Goal: Task Accomplishment & Management: Complete application form

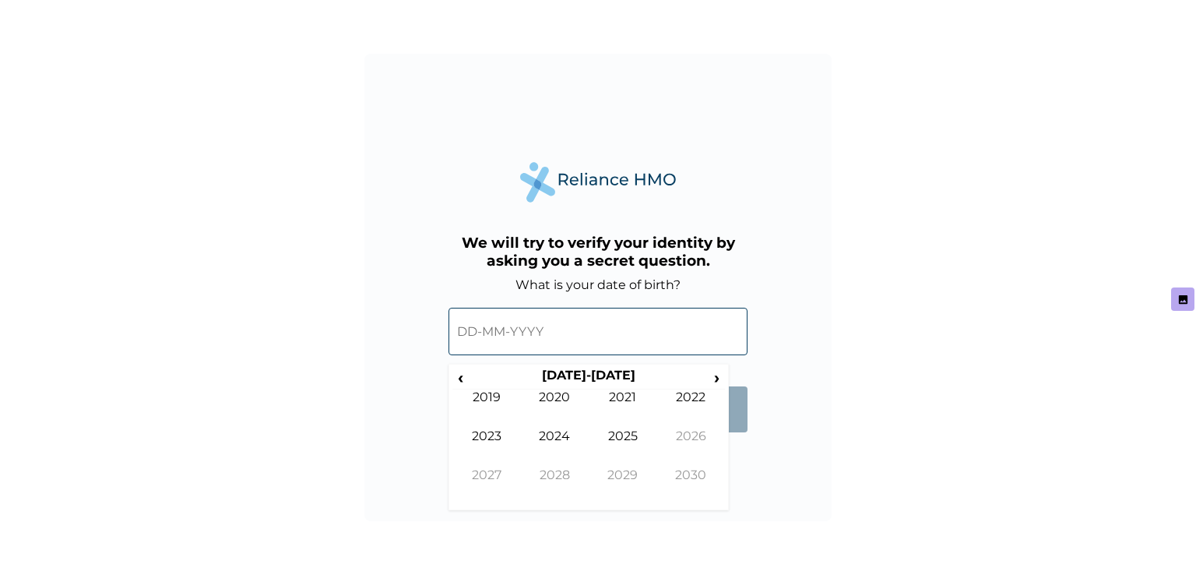
click at [454, 387] on span "‹" at bounding box center [460, 377] width 16 height 19
click at [459, 385] on span "‹" at bounding box center [460, 377] width 16 height 19
click at [573, 446] on td "1994" at bounding box center [555, 447] width 69 height 39
click at [509, 449] on td "May" at bounding box center [486, 447] width 69 height 39
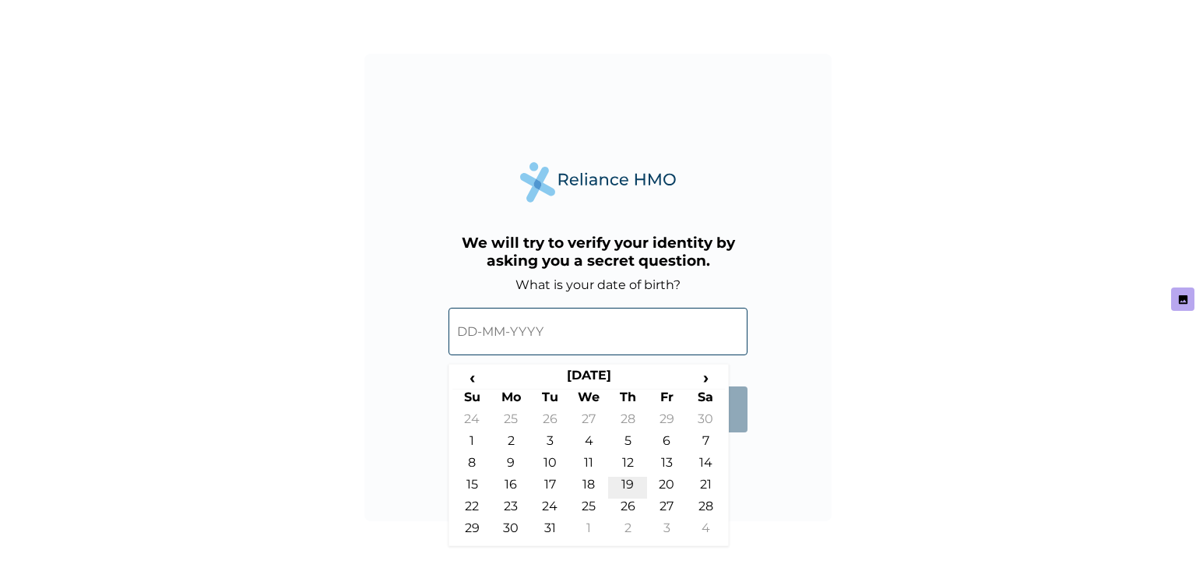
click at [618, 498] on td "19" at bounding box center [627, 488] width 39 height 22
type input "19-05-1994"
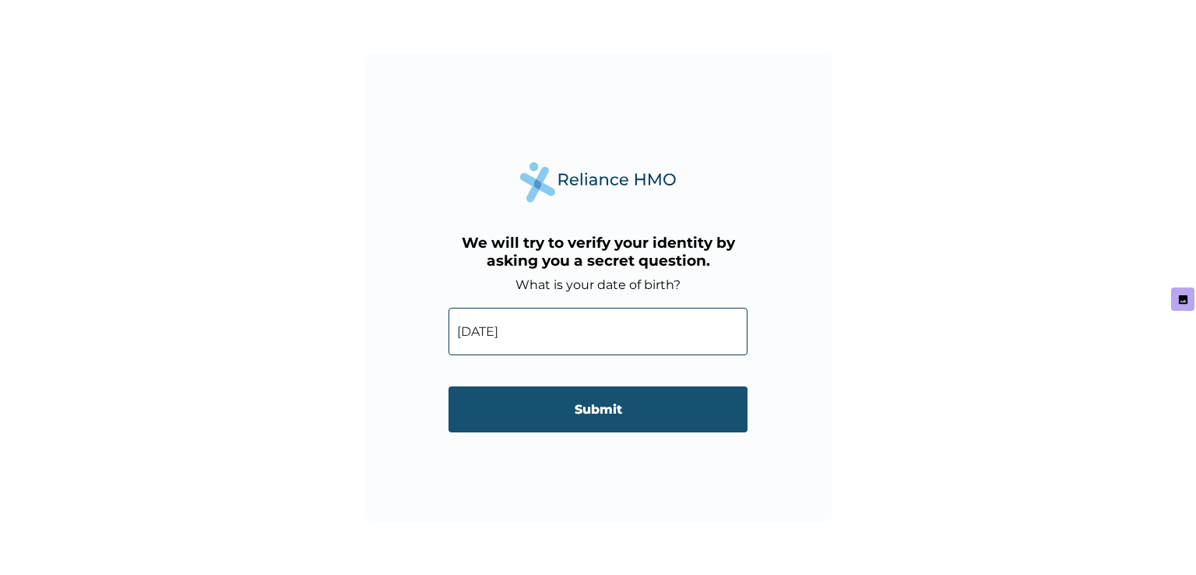
click at [639, 411] on input "Submit" at bounding box center [598, 409] width 299 height 46
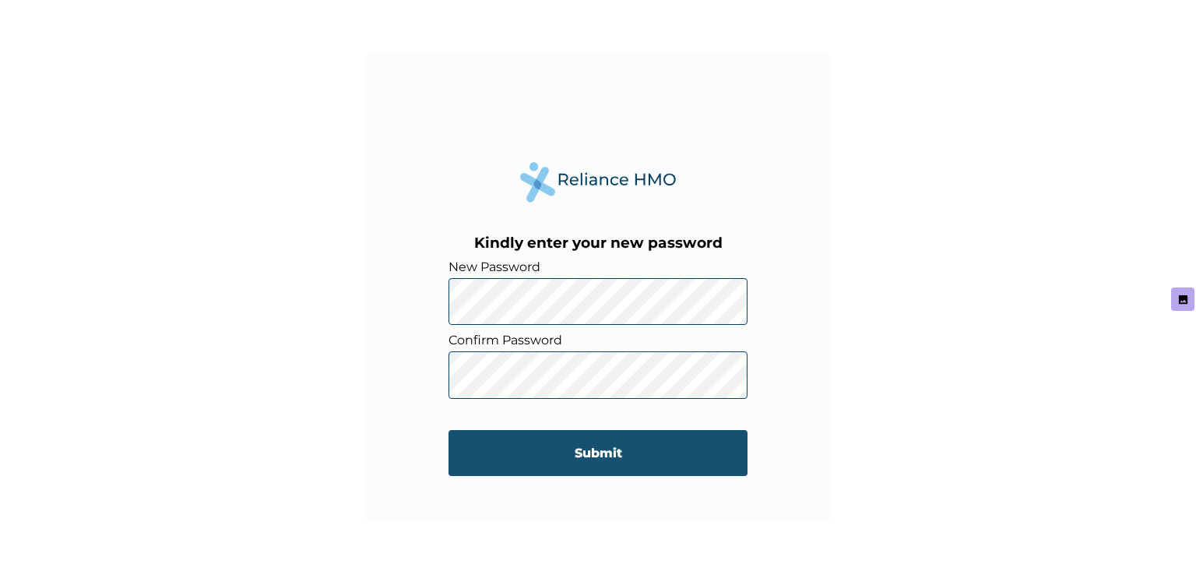
click at [583, 464] on input "Submit" at bounding box center [598, 453] width 299 height 46
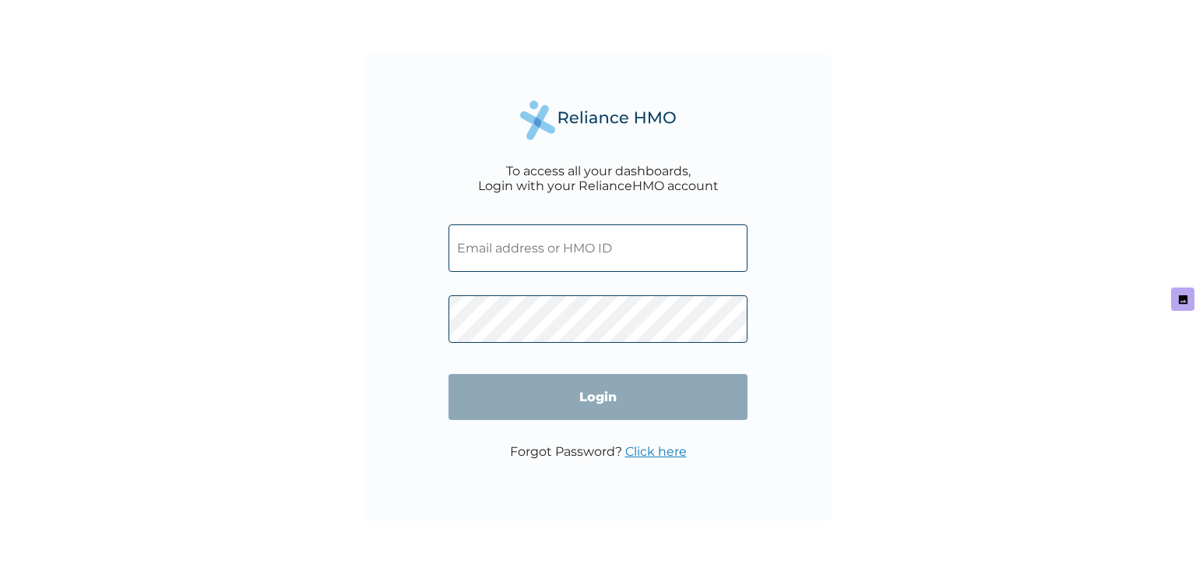
scroll to position [22682, 0]
click at [827, 309] on div "To access all your dashboards, Login with your RelianceHMO account Login Forgot…" at bounding box center [597, 287] width 467 height 467
